Goal: Task Accomplishment & Management: Manage account settings

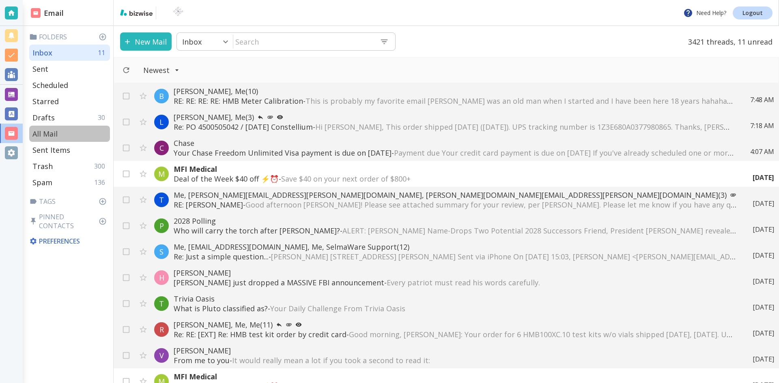
click at [56, 133] on p "All Mail" at bounding box center [44, 134] width 25 height 10
type input "5"
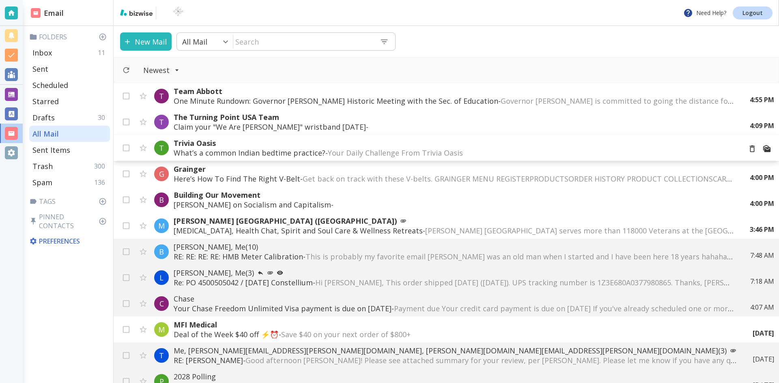
click at [290, 151] on p "What’s a common Indian bedtime practice? - Your Daily Challenge From Trivia Oas…" at bounding box center [454, 153] width 561 height 10
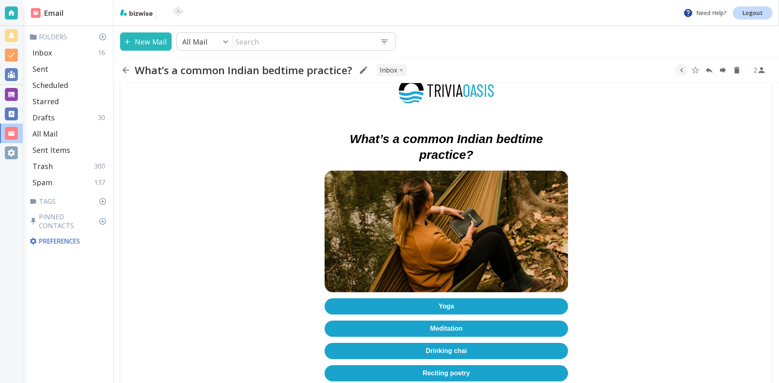
scroll to position [162, 0]
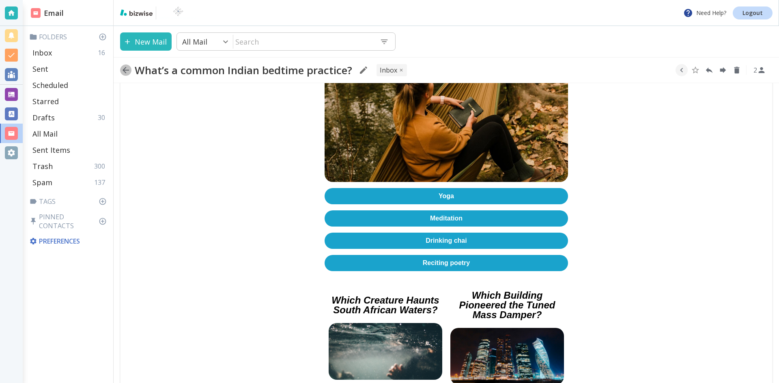
click at [125, 70] on icon "button" at bounding box center [126, 70] width 6 height 6
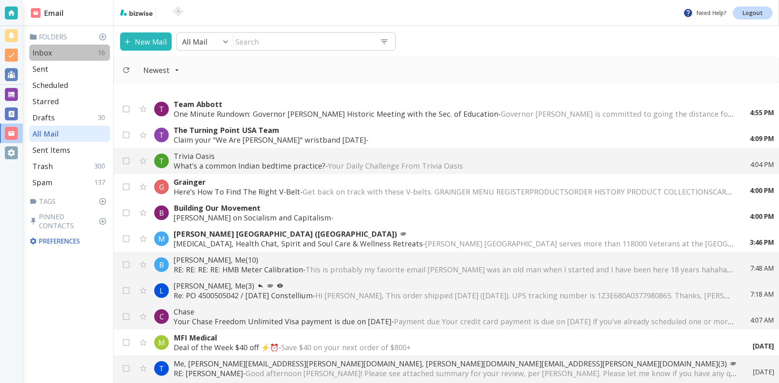
click at [43, 50] on p "Inbox" at bounding box center [41, 53] width 19 height 10
type input "0"
